Goal: Find specific page/section: Find specific page/section

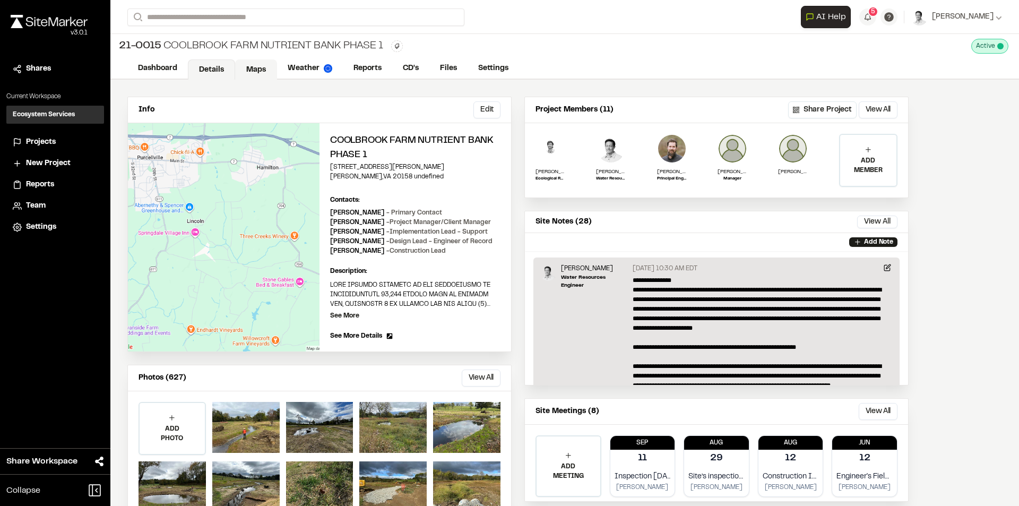
click at [259, 67] on link "Maps" at bounding box center [256, 69] width 42 height 20
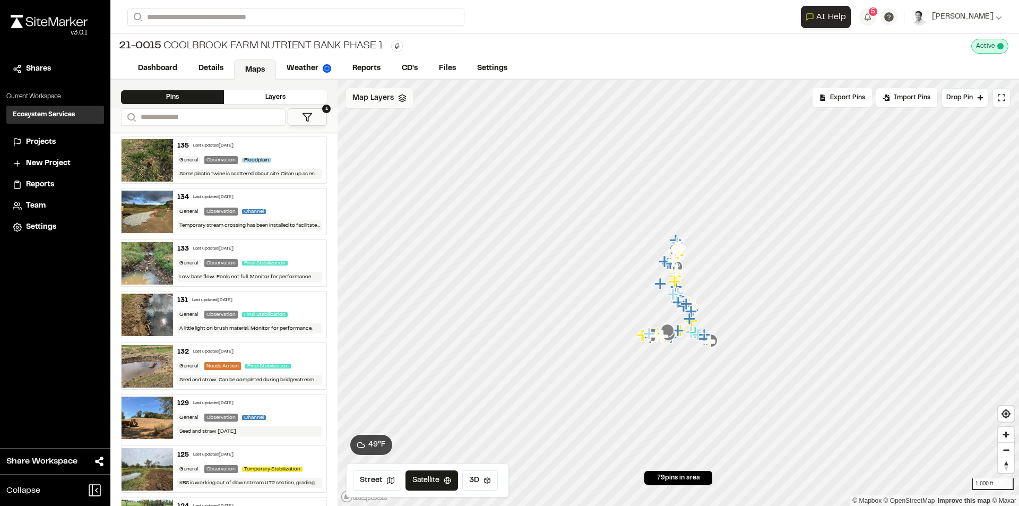
click at [377, 105] on div "Map Layers" at bounding box center [379, 98] width 67 height 20
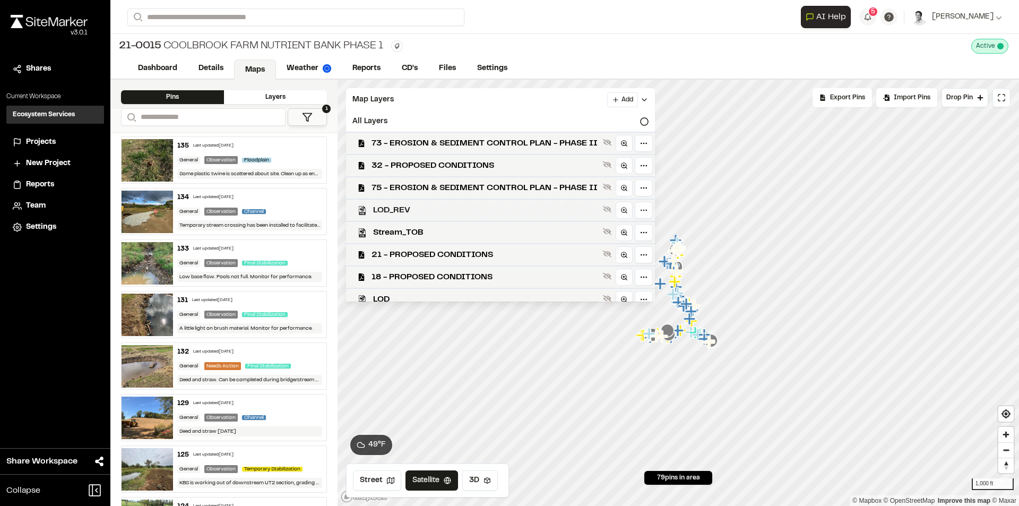
click at [414, 213] on span "LOD_REV" at bounding box center [486, 210] width 226 height 13
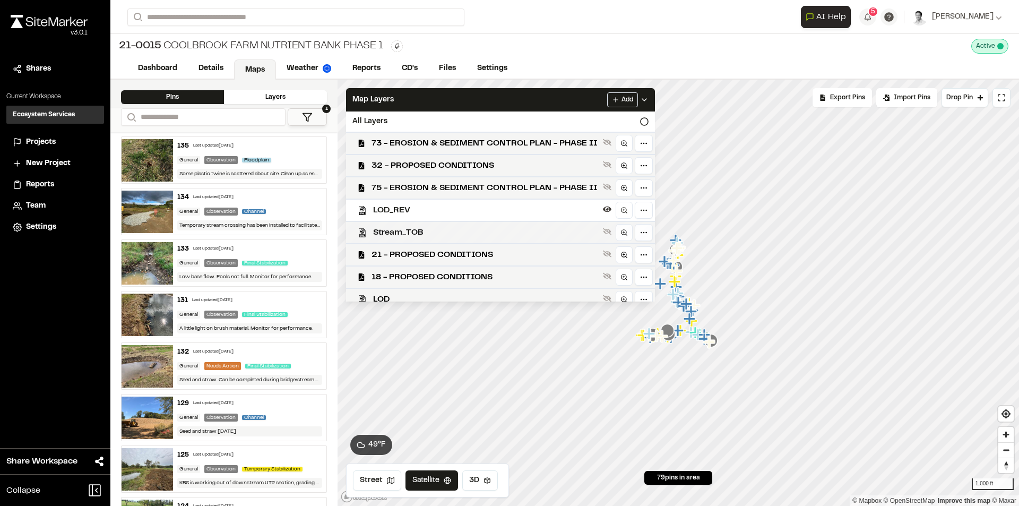
click at [413, 231] on span "Stream_TOB" at bounding box center [486, 232] width 226 height 13
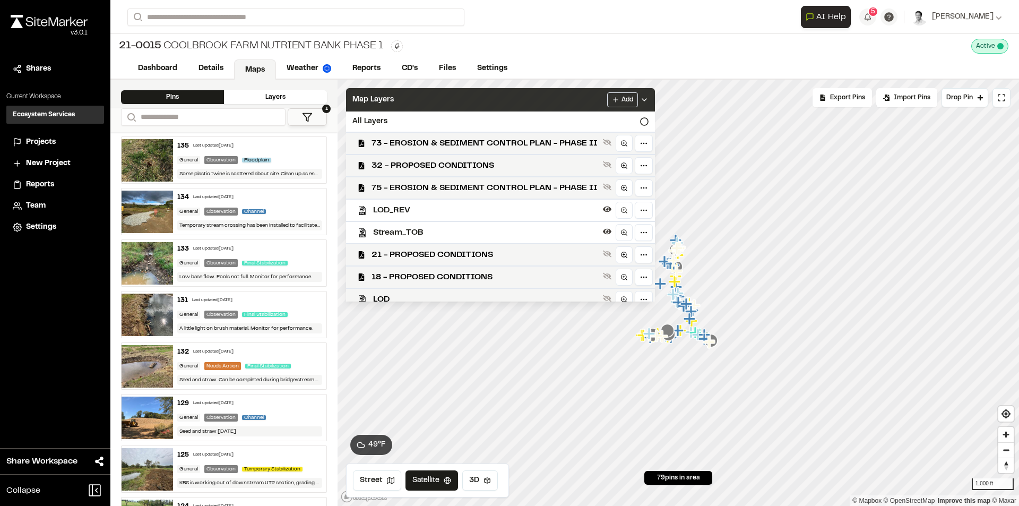
click at [428, 100] on div "Map Layers Add" at bounding box center [500, 99] width 309 height 23
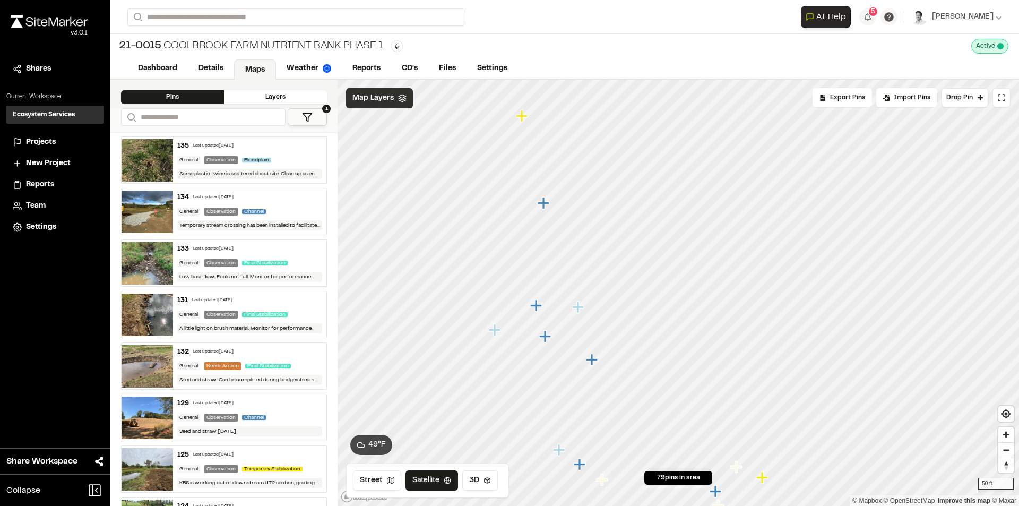
click at [384, 106] on div "Map Layers" at bounding box center [379, 98] width 67 height 20
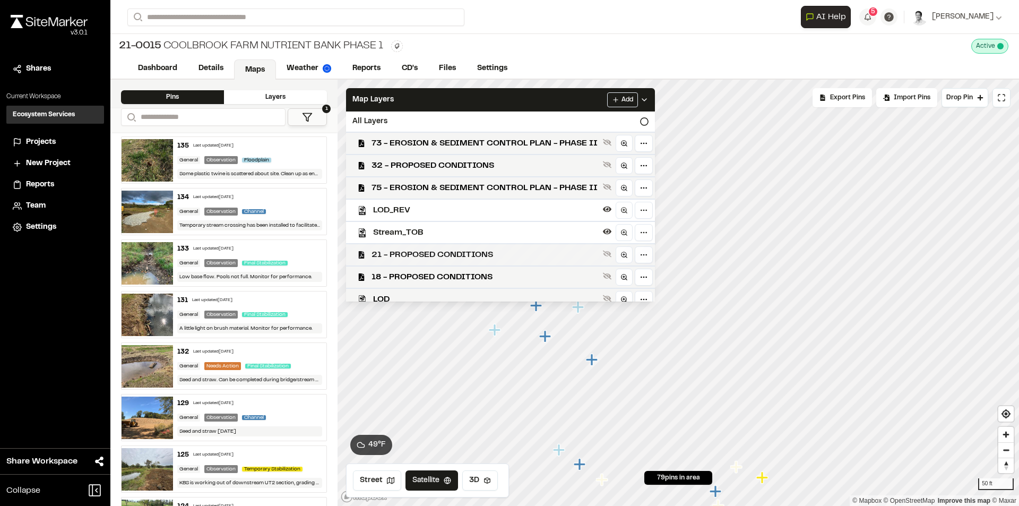
click at [406, 258] on span "21 - PROPOSED CONDITIONS" at bounding box center [485, 254] width 227 height 13
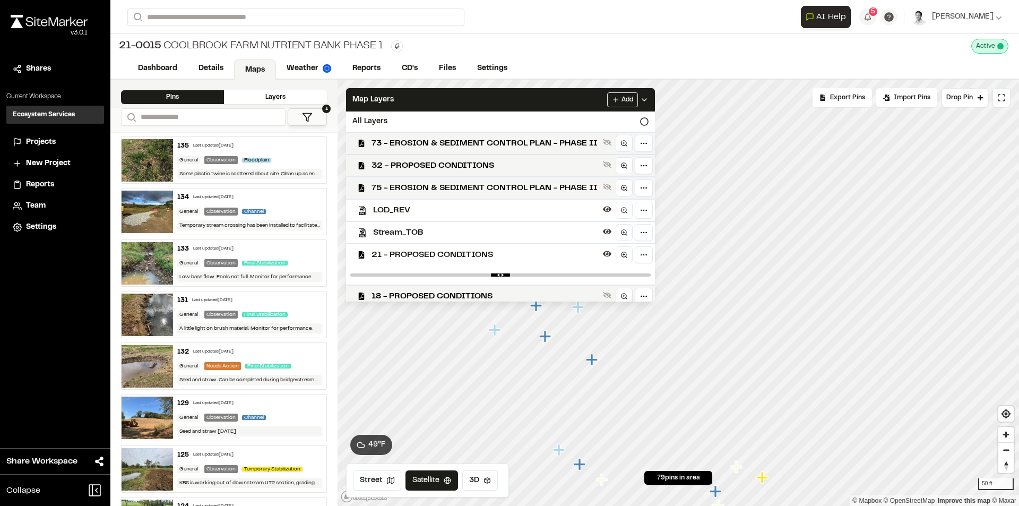
click at [406, 258] on span "21 - PROPOSED CONDITIONS" at bounding box center [485, 254] width 227 height 13
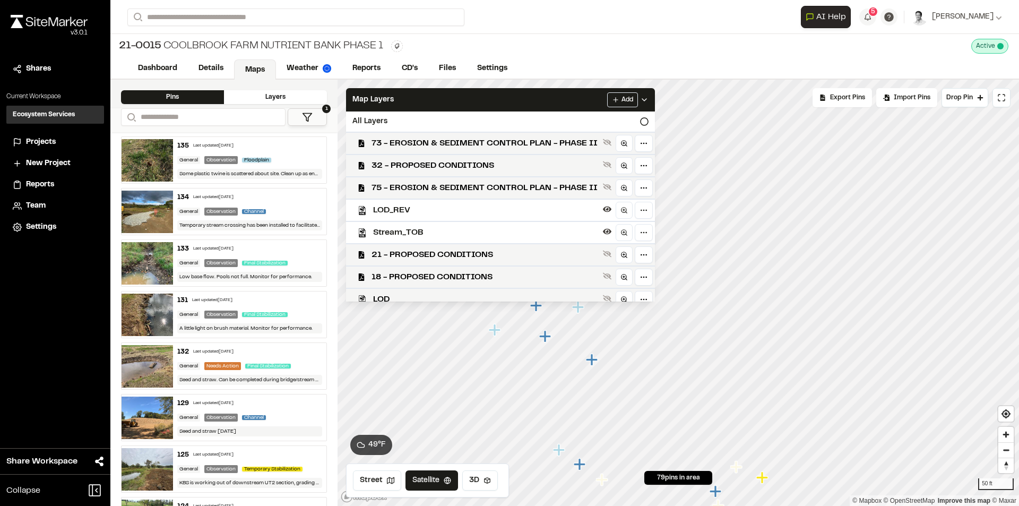
scroll to position [106, 0]
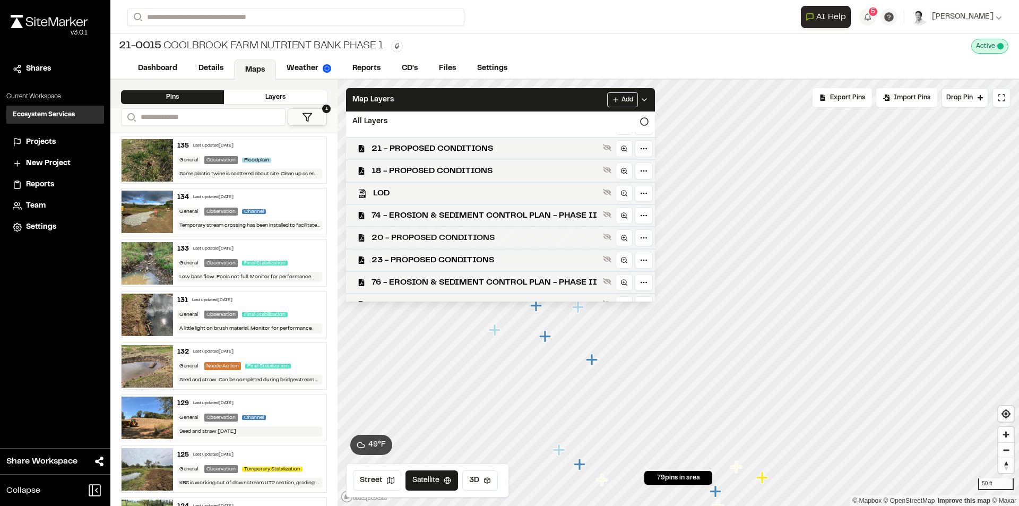
click at [431, 238] on span "20 - PROPOSED CONDITIONS" at bounding box center [485, 237] width 227 height 13
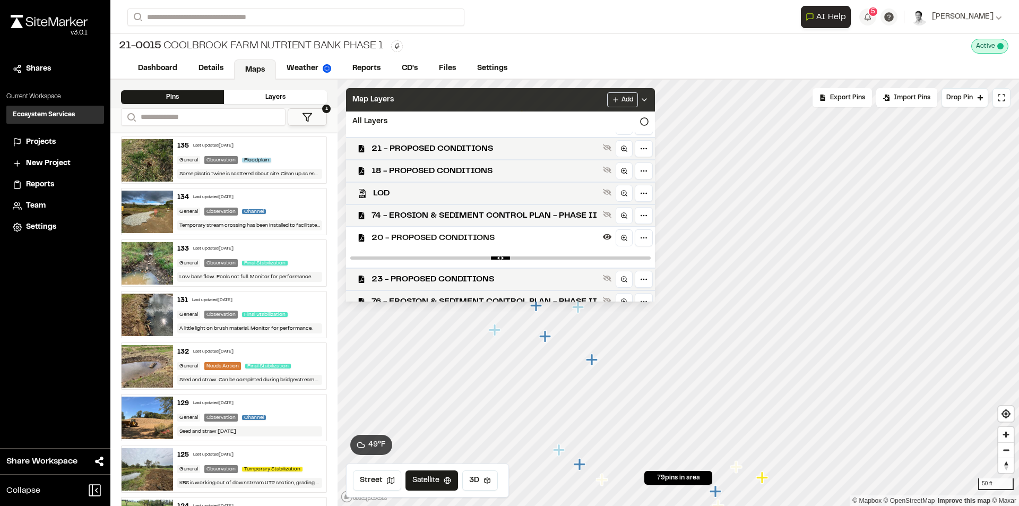
click at [391, 106] on div "Map Layers Add" at bounding box center [500, 99] width 309 height 23
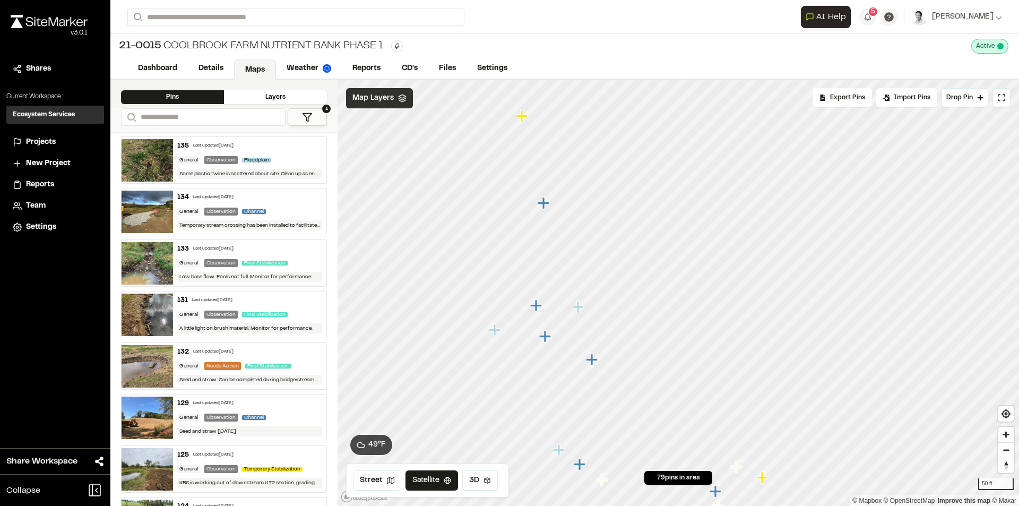
scroll to position [0, 0]
click at [358, 96] on span "Map Layers" at bounding box center [373, 98] width 41 height 12
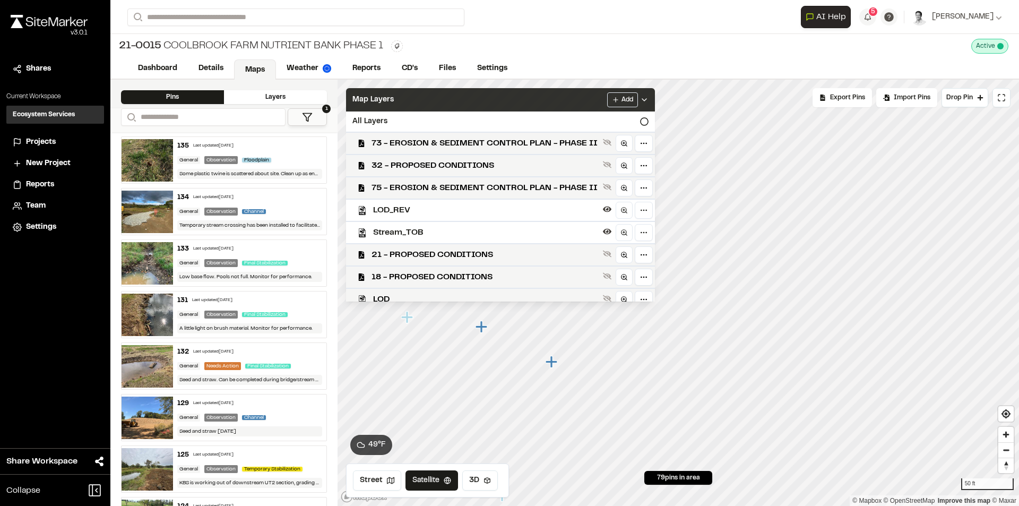
click at [363, 96] on span "Map Layers" at bounding box center [373, 100] width 41 height 12
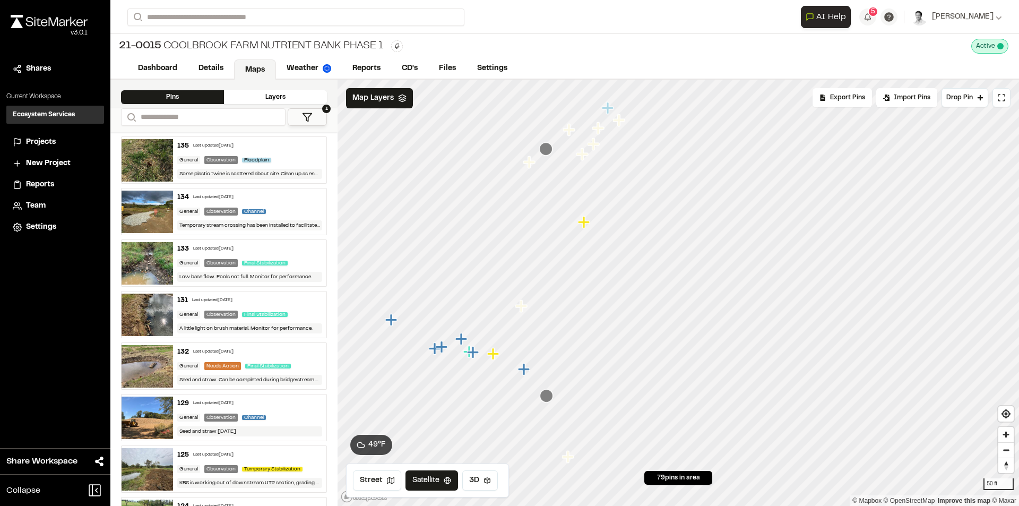
click at [589, 226] on icon "Map marker" at bounding box center [585, 223] width 14 height 14
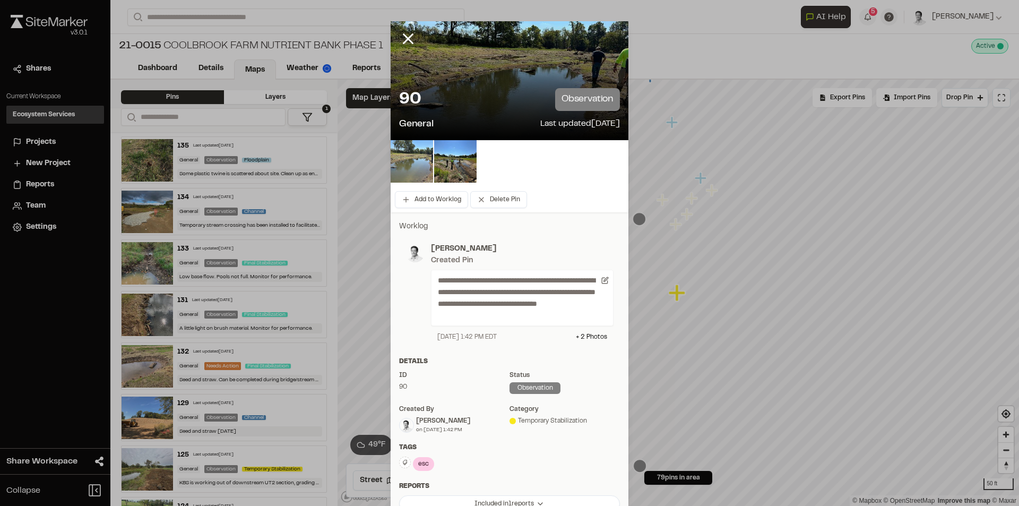
click at [415, 156] on img at bounding box center [412, 161] width 42 height 42
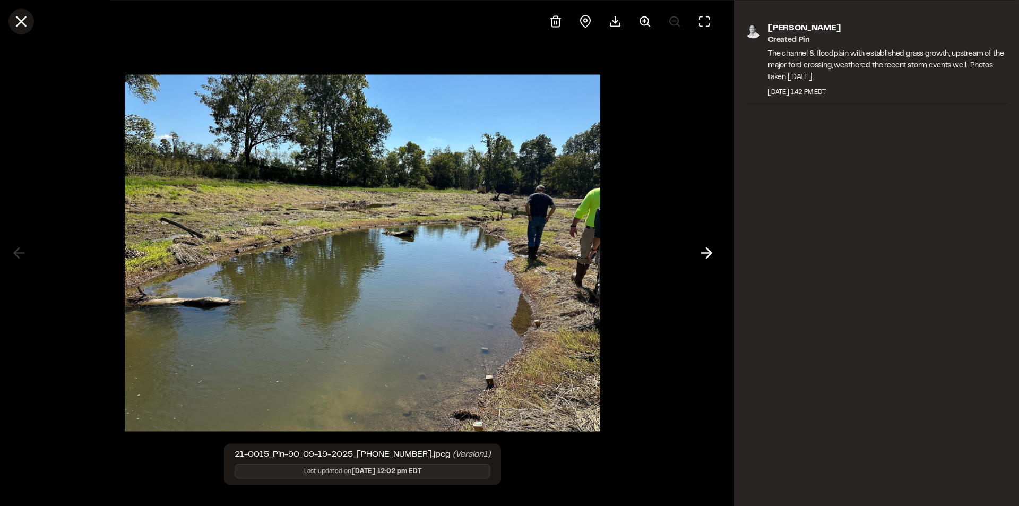
click at [22, 21] on line at bounding box center [21, 21] width 9 height 9
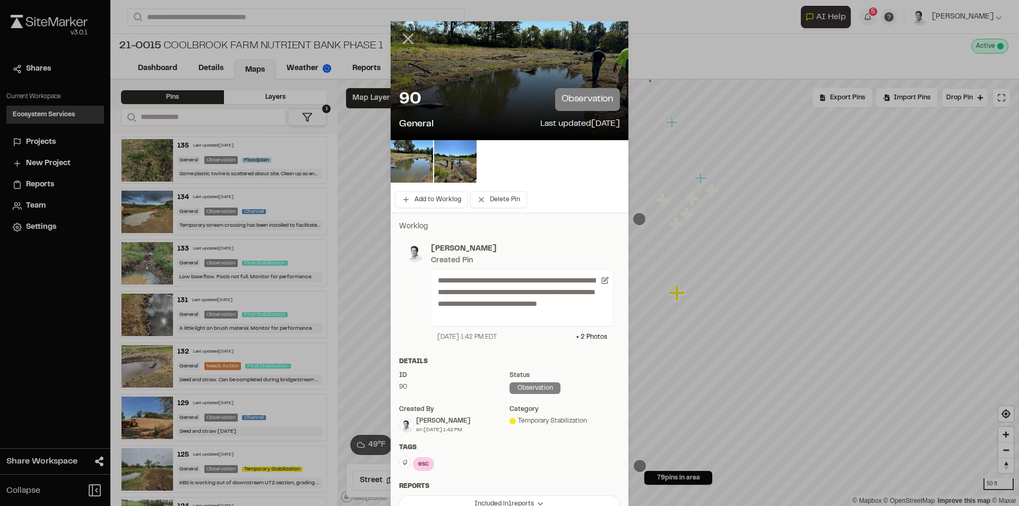
click at [404, 40] on line at bounding box center [408, 39] width 9 height 9
